Goal: Download file/media

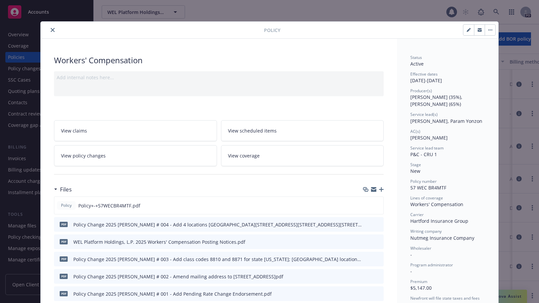
click at [52, 28] on icon "close" at bounding box center [53, 30] width 4 height 4
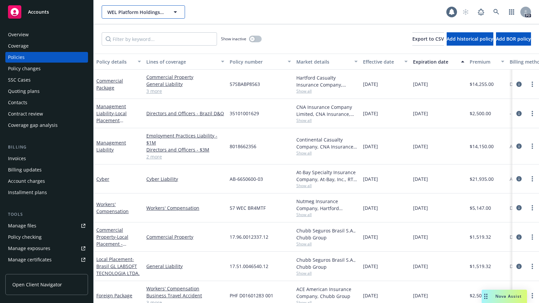
click at [175, 13] on icon "button" at bounding box center [175, 12] width 8 height 8
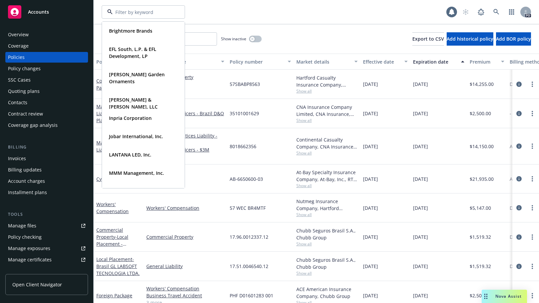
scroll to position [181, 0]
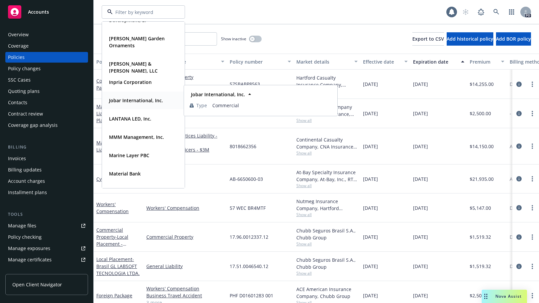
click at [119, 100] on strong "Jobar International, Inc." at bounding box center [136, 100] width 54 height 6
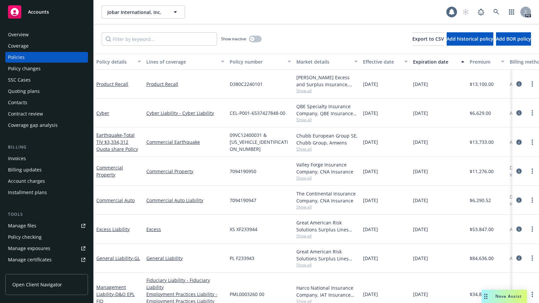
click at [17, 36] on div "Overview" at bounding box center [18, 34] width 21 height 11
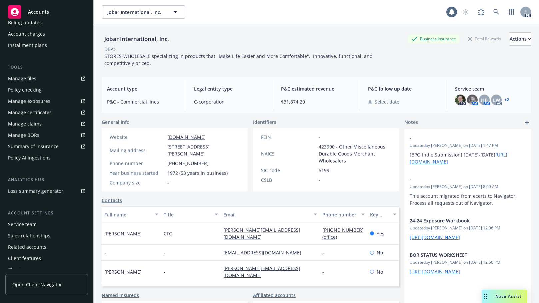
scroll to position [154, 0]
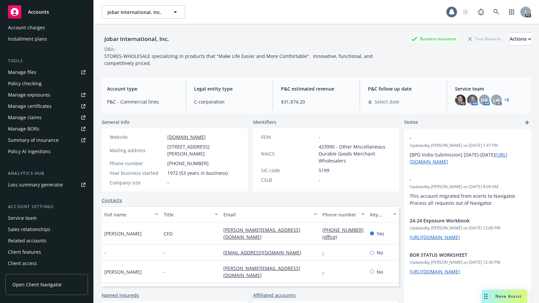
click at [15, 217] on div "Service team" at bounding box center [22, 218] width 29 height 11
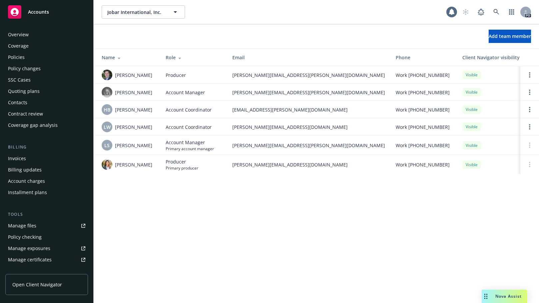
click at [15, 32] on div "Overview" at bounding box center [18, 34] width 21 height 11
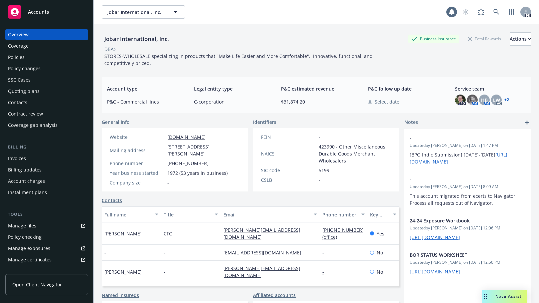
click at [10, 57] on div "Policies" at bounding box center [16, 57] width 17 height 11
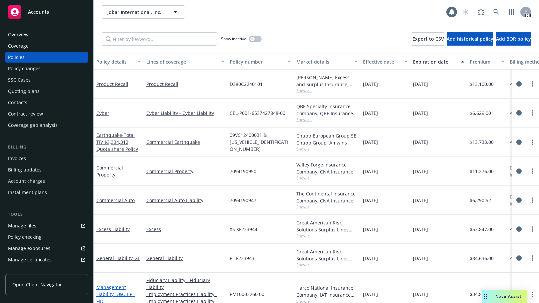
click at [109, 289] on link "Management Liability - D&O EPL FID" at bounding box center [115, 294] width 38 height 20
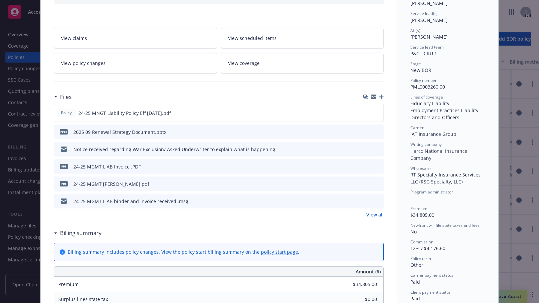
scroll to position [104, 0]
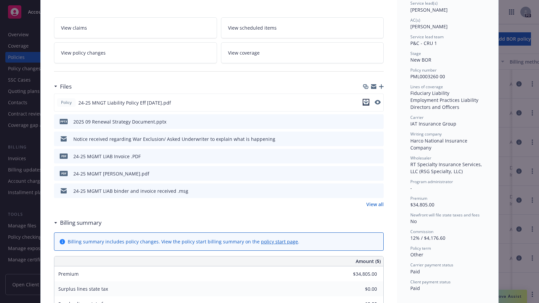
click at [364, 102] on icon "download file" at bounding box center [366, 102] width 4 height 4
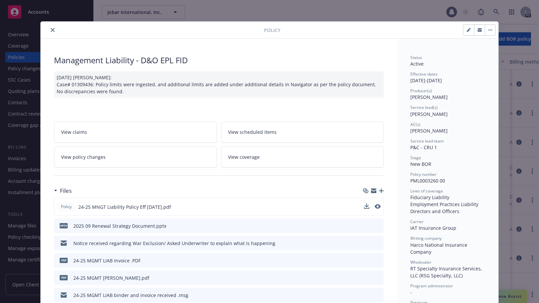
click at [51, 31] on icon "close" at bounding box center [53, 30] width 4 height 4
